Goal: Information Seeking & Learning: Check status

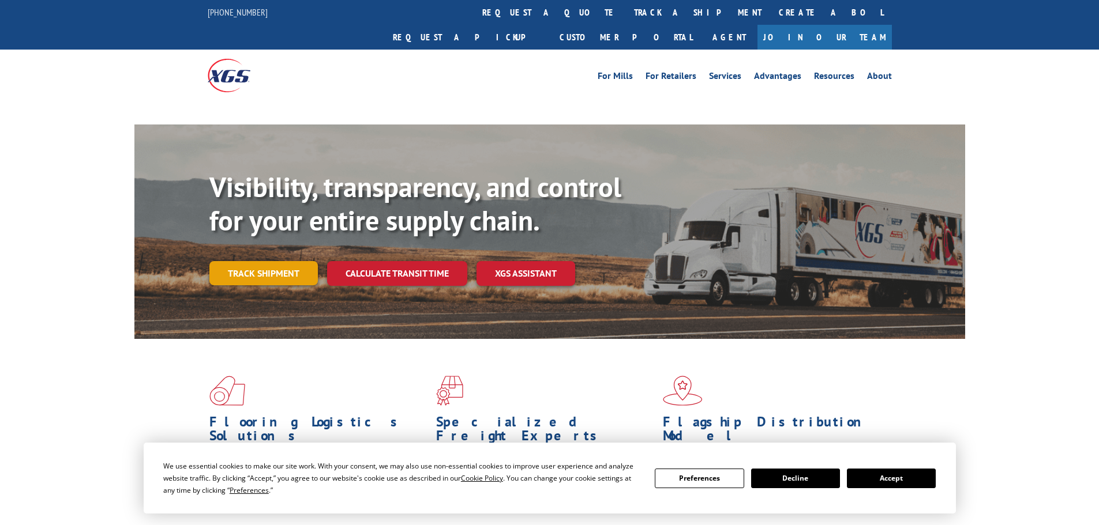
click at [220, 261] on link "Track shipment" at bounding box center [263, 273] width 108 height 24
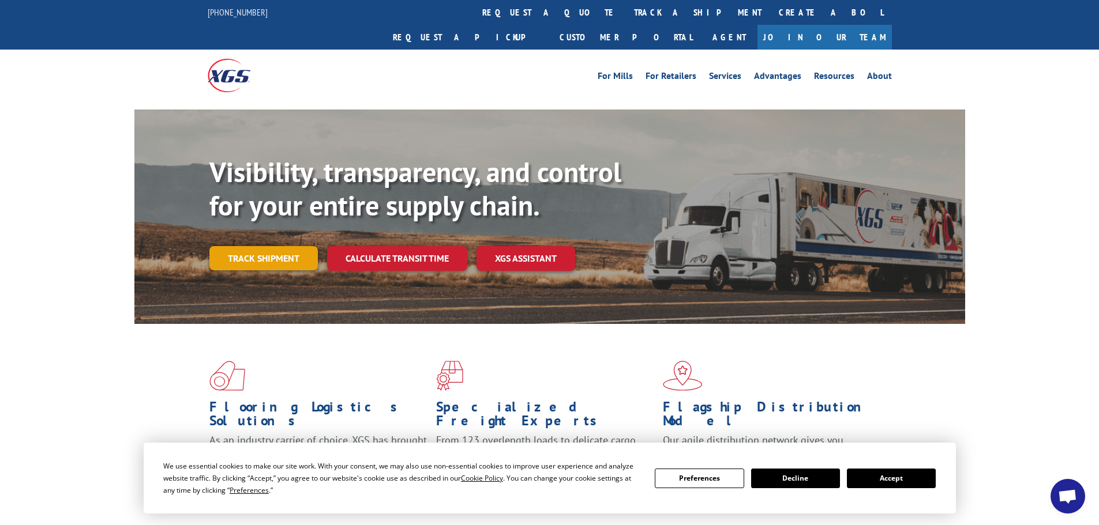
click at [308, 246] on link "Track shipment" at bounding box center [263, 258] width 108 height 24
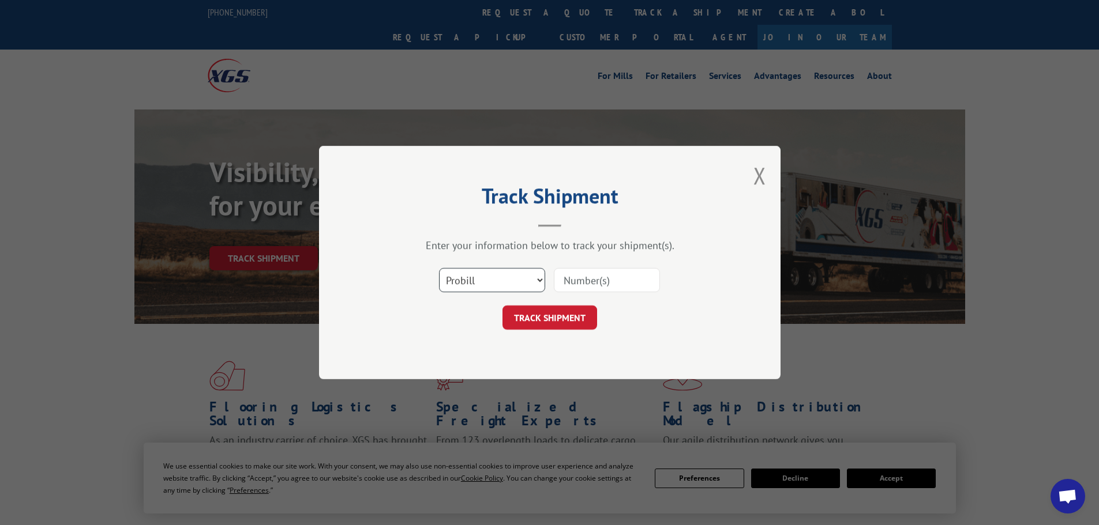
click at [493, 284] on select "Select category... Probill BOL PO" at bounding box center [492, 280] width 106 height 24
select select "bol"
click at [439, 268] on select "Select category... Probill BOL PO" at bounding box center [492, 280] width 106 height 24
paste input "5204371"
type input "5204371"
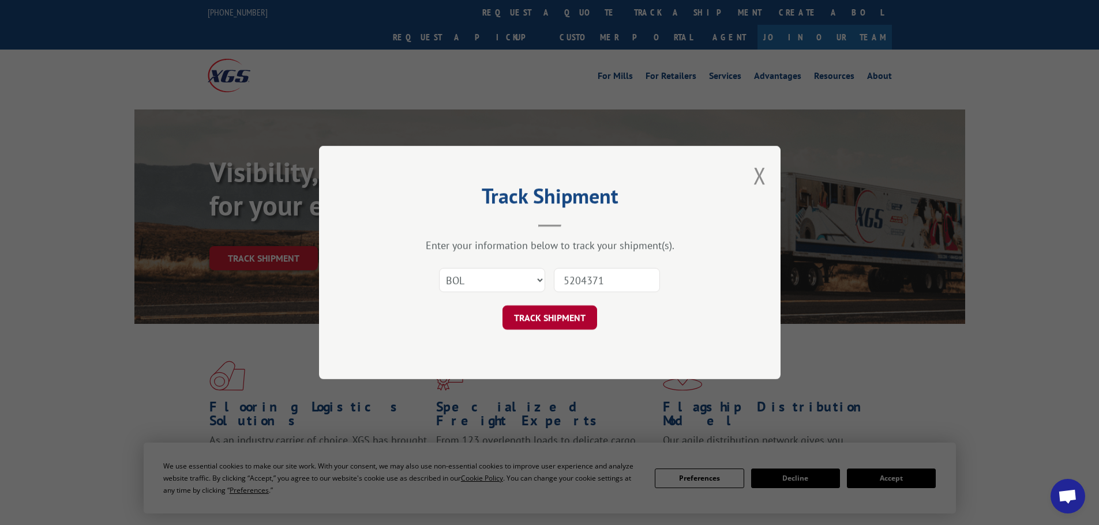
click at [564, 315] on button "TRACK SHIPMENT" at bounding box center [549, 318] width 95 height 24
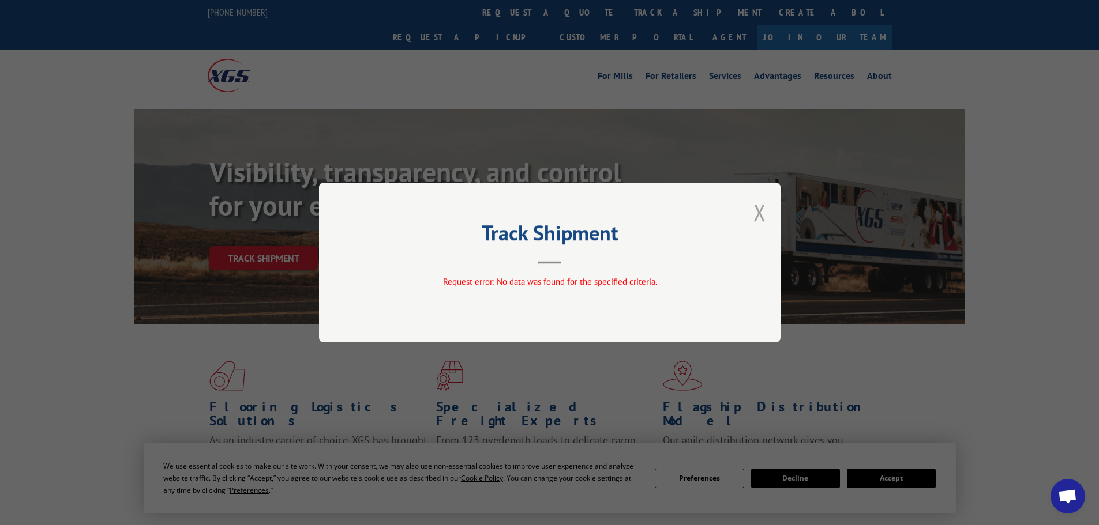
click at [759, 203] on button "Close modal" at bounding box center [759, 212] width 13 height 31
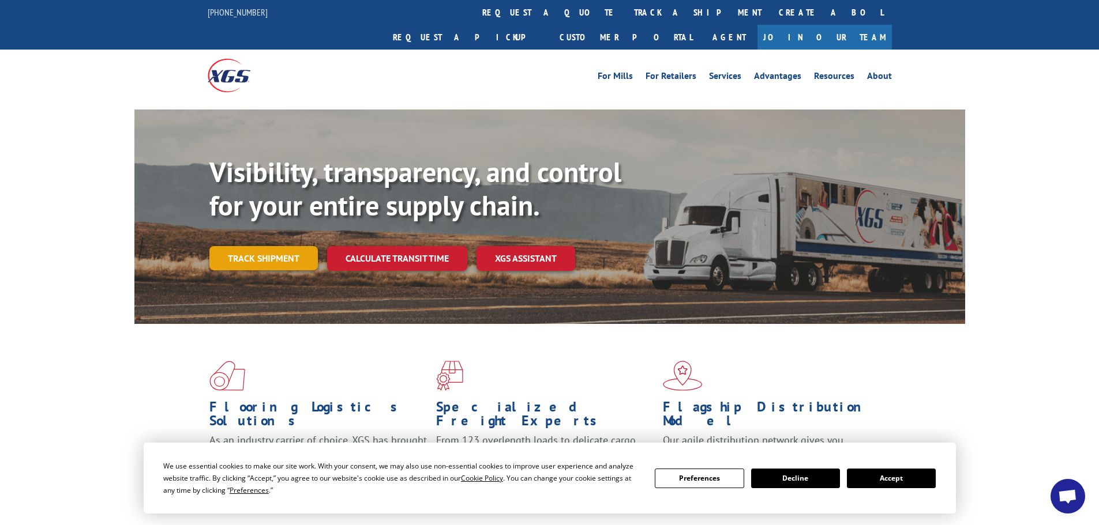
click at [257, 246] on link "Track shipment" at bounding box center [263, 258] width 108 height 24
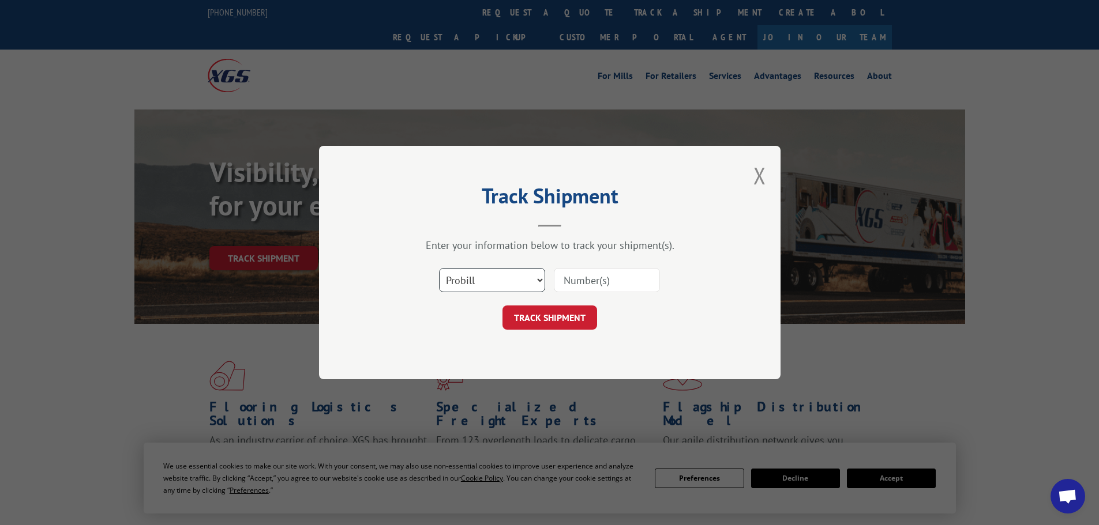
click at [502, 276] on select "Select category... Probill BOL PO" at bounding box center [492, 280] width 106 height 24
select select "po"
click at [439, 268] on select "Select category... Probill BOL PO" at bounding box center [492, 280] width 106 height 24
paste input "74507294"
type input "74507294"
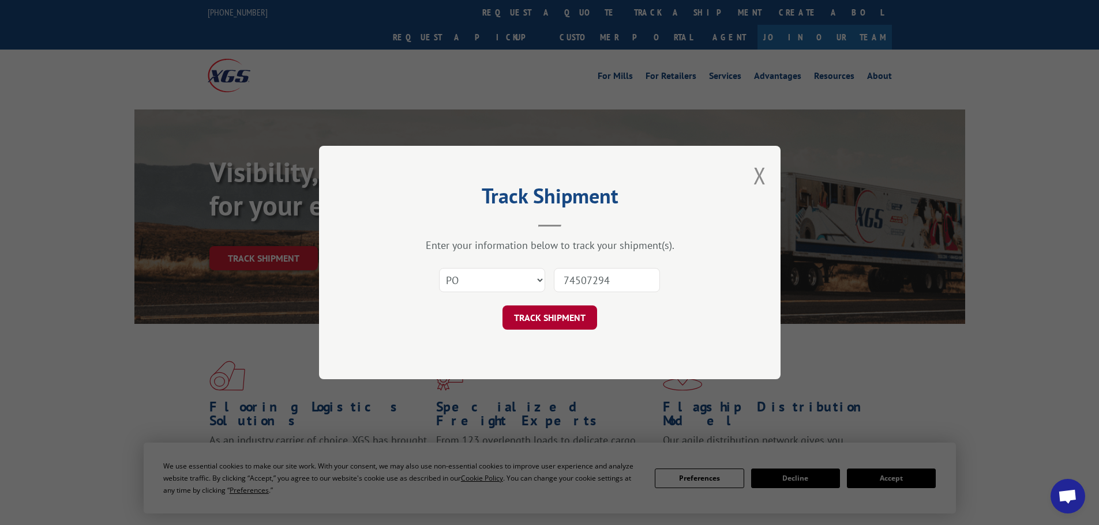
click at [533, 329] on button "TRACK SHIPMENT" at bounding box center [549, 318] width 95 height 24
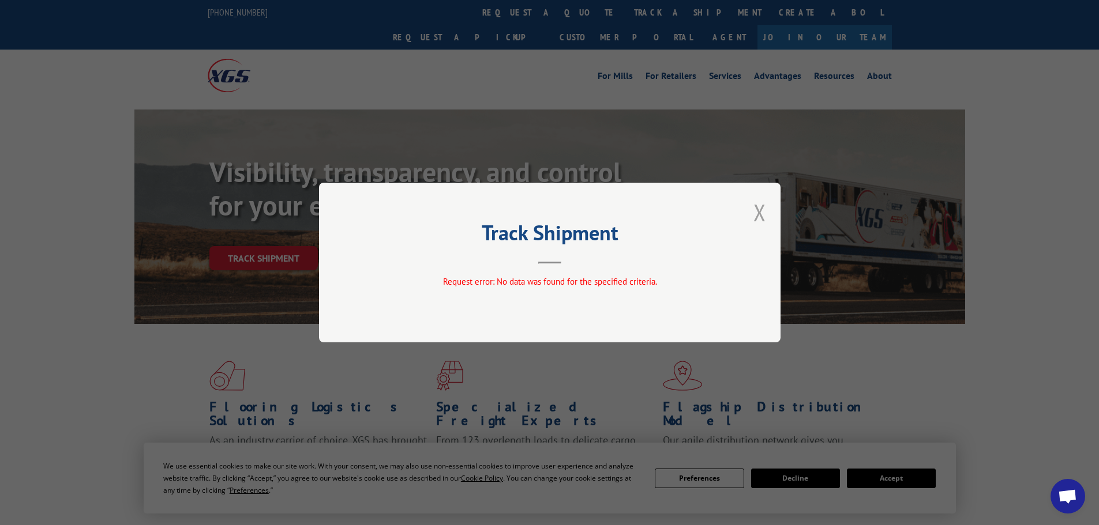
click at [754, 216] on button "Close modal" at bounding box center [759, 212] width 13 height 31
